Goal: Check status: Check status

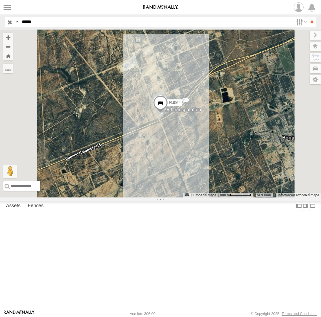
click at [47, 23] on input "*****" at bounding box center [156, 22] width 274 height 10
type input "*****"
click at [308, 17] on input "**" at bounding box center [312, 22] width 8 height 10
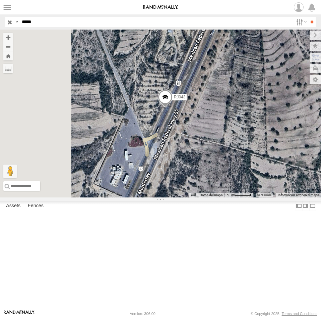
drag, startPoint x: 245, startPoint y: 214, endPoint x: 271, endPoint y: 164, distance: 55.7
click at [271, 164] on div "RJ043" at bounding box center [160, 114] width 321 height 168
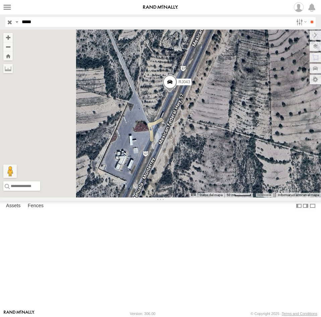
click at [177, 93] on span at bounding box center [170, 83] width 15 height 18
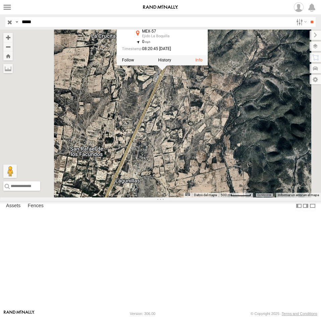
drag, startPoint x: 265, startPoint y: 172, endPoint x: 249, endPoint y: 132, distance: 43.1
click at [249, 132] on div "RJ043 RJ043 XPD GLOBAL MEX-57 Ejido La Boquilla 23.80886 , -100.5631 0 08:20:45…" at bounding box center [160, 114] width 321 height 168
click at [252, 140] on div "RJ043 RJ043 XPD GLOBAL MEX-57 Ejido La Boquilla 23.80886 , -100.5631 0 08:20:45…" at bounding box center [160, 114] width 321 height 168
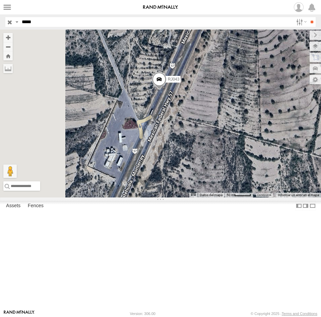
drag, startPoint x: 244, startPoint y: 132, endPoint x: 286, endPoint y: 184, distance: 66.5
click at [286, 184] on div "RJ043" at bounding box center [160, 114] width 321 height 168
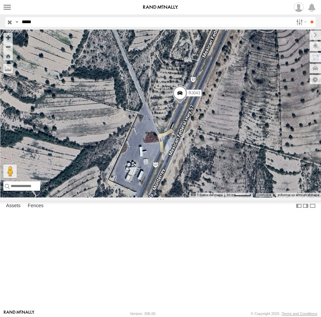
drag, startPoint x: 181, startPoint y: 286, endPoint x: 261, endPoint y: 165, distance: 144.8
click at [261, 165] on div "RJ043 Datos [PERSON_NAME] Datos [PERSON_NAME] ©2025 INEGI Imágenes ©2025 Airbus…" at bounding box center [160, 114] width 321 height 168
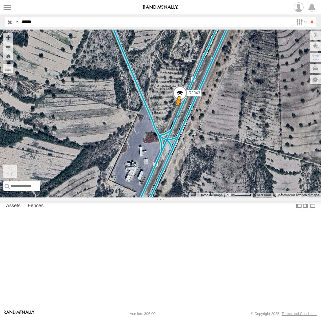
drag, startPoint x: 174, startPoint y: 280, endPoint x: 265, endPoint y: 167, distance: 145.5
click at [265, 167] on div "RJ043 Para activar la función de arrastrar con el teclado, presiona Alt + Intro…" at bounding box center [160, 114] width 321 height 168
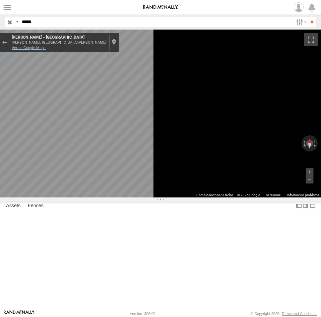
click at [46, 47] on link "Ver en Google Maps" at bounding box center [29, 48] width 34 height 4
click at [7, 41] on div "Sal de Street View" at bounding box center [4, 42] width 5 height 4
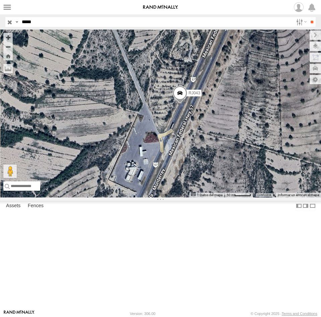
click at [187, 104] on span at bounding box center [180, 95] width 15 height 18
